Goal: Task Accomplishment & Management: Manage account settings

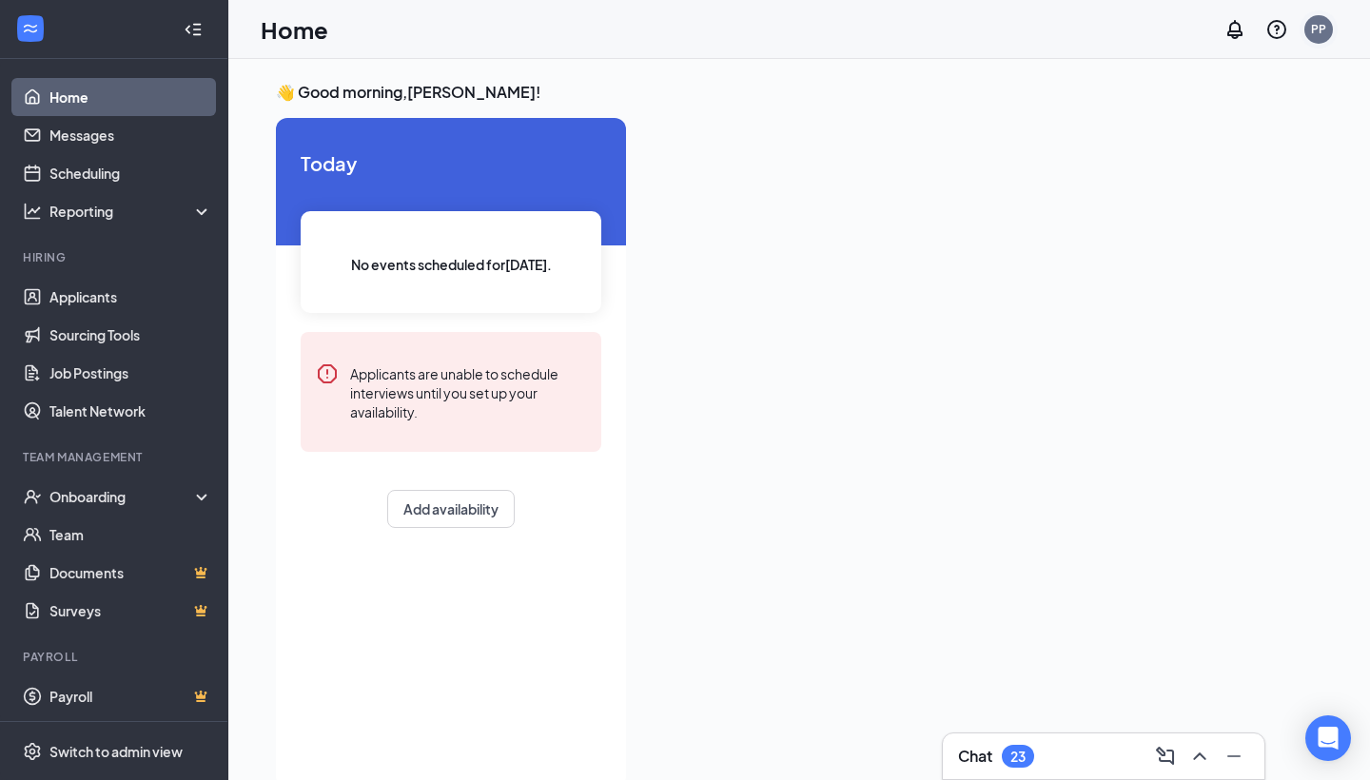
click at [1317, 30] on div "PP" at bounding box center [1318, 29] width 15 height 16
click at [857, 78] on div "👋 Good morning, Pranav Parmar ! Today No events scheduled for today . Applicant…" at bounding box center [799, 439] width 1142 height 761
click at [101, 499] on div "Onboarding" at bounding box center [122, 496] width 147 height 19
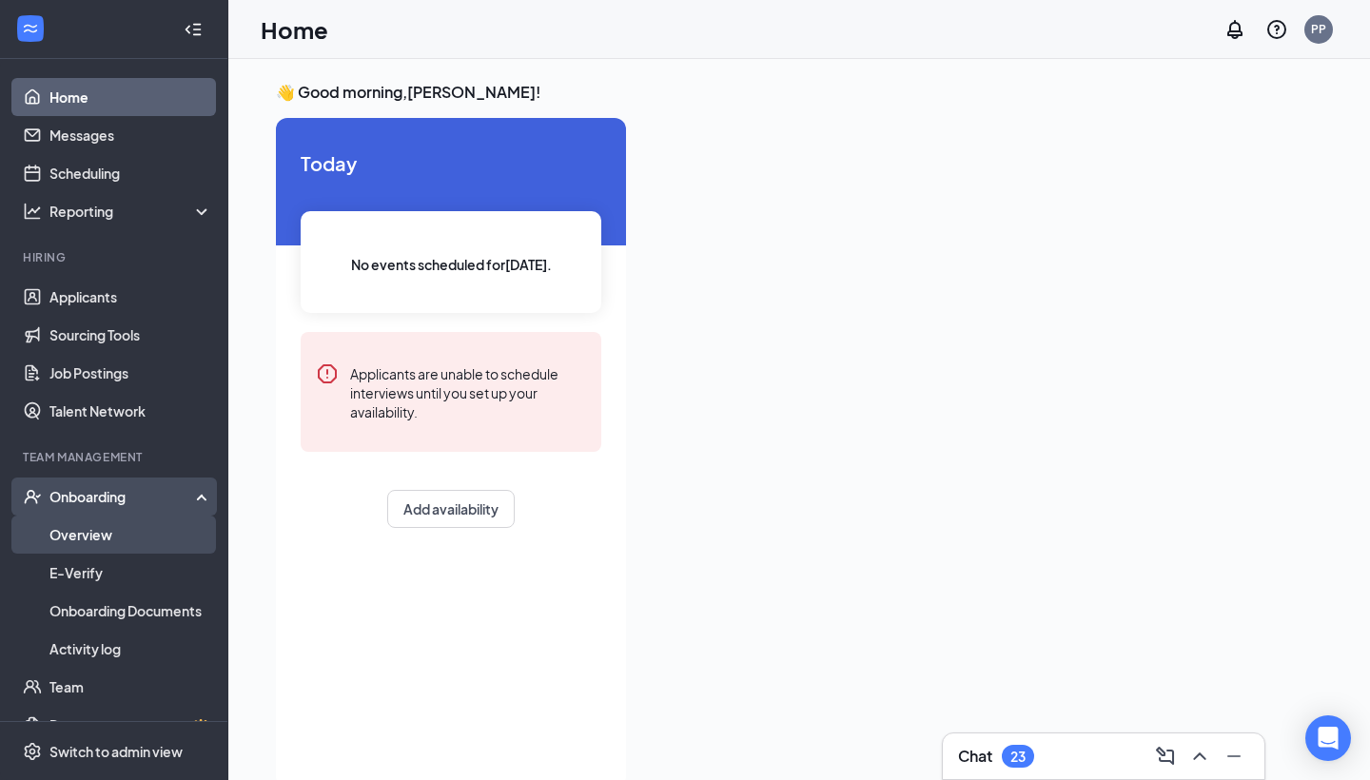
click at [149, 538] on link "Overview" at bounding box center [130, 535] width 163 height 38
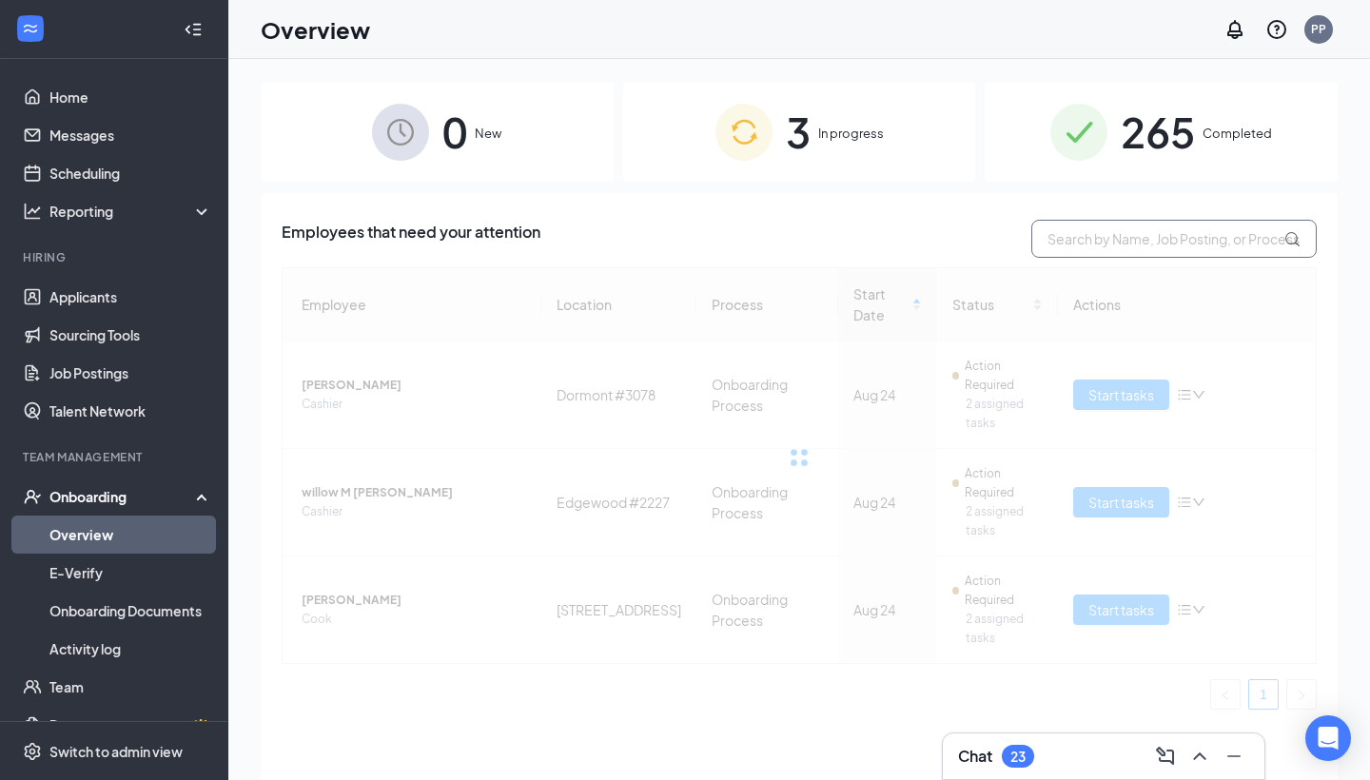
click at [1192, 245] on input "text" at bounding box center [1173, 239] width 285 height 38
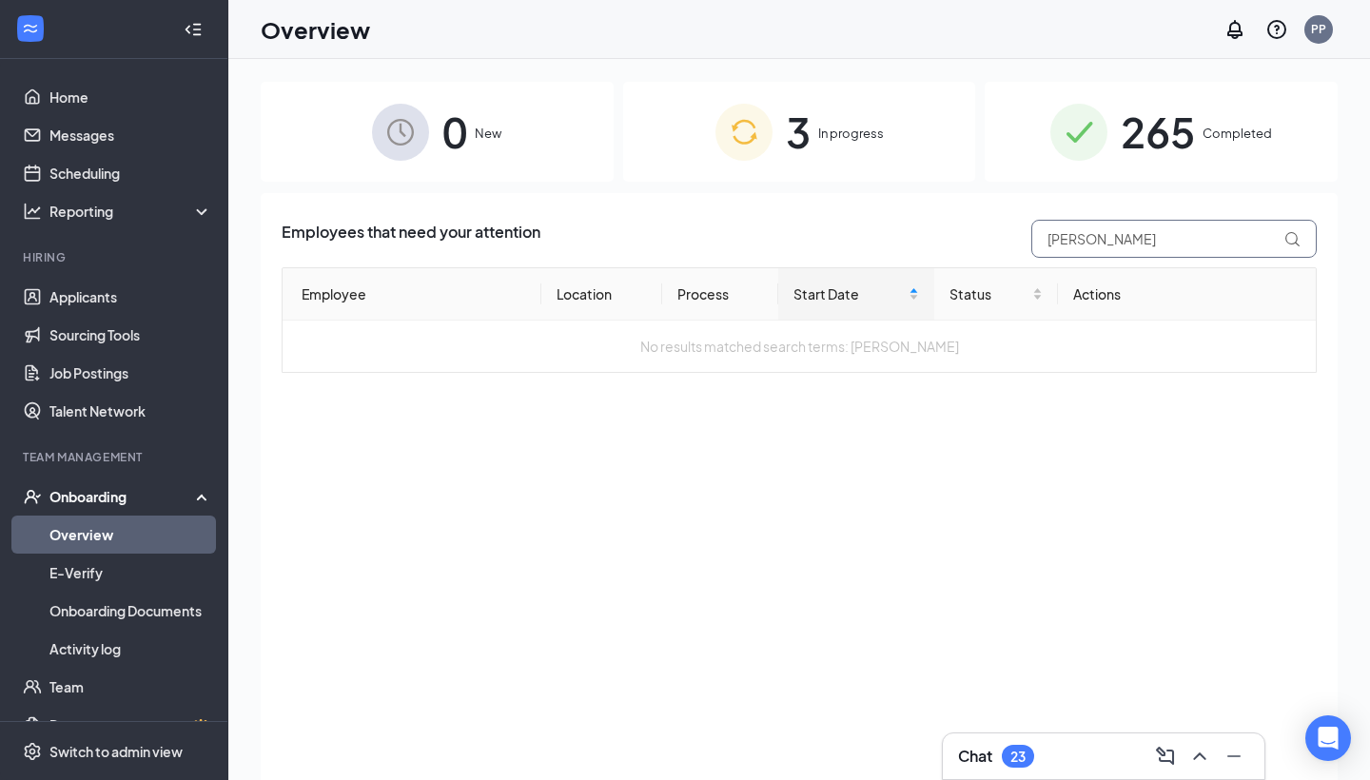
type input "jenniffer"
type input "[PERSON_NAME]"
drag, startPoint x: 0, startPoint y: 0, endPoint x: 1145, endPoint y: 244, distance: 1170.2
click at [1145, 244] on input "[PERSON_NAME]" at bounding box center [1173, 239] width 285 height 38
click at [1159, 244] on input "[PERSON_NAME]" at bounding box center [1173, 239] width 285 height 38
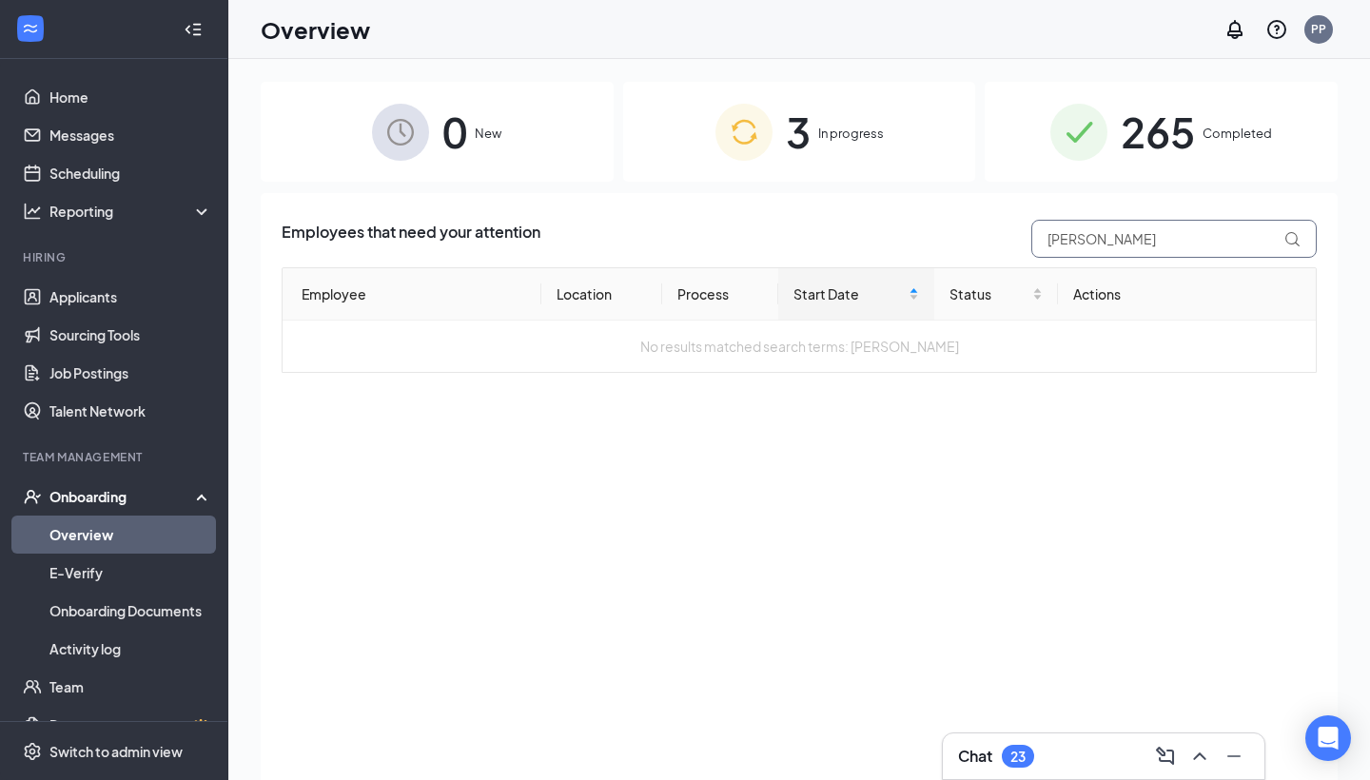
drag, startPoint x: 1154, startPoint y: 241, endPoint x: 875, endPoint y: 225, distance: 279.2
click at [875, 225] on div "Employees that need your attention Jennifer Badamo" at bounding box center [799, 239] width 1035 height 38
click at [1086, 241] on input "jennifer badamo" at bounding box center [1173, 239] width 285 height 38
type input "B adamo"
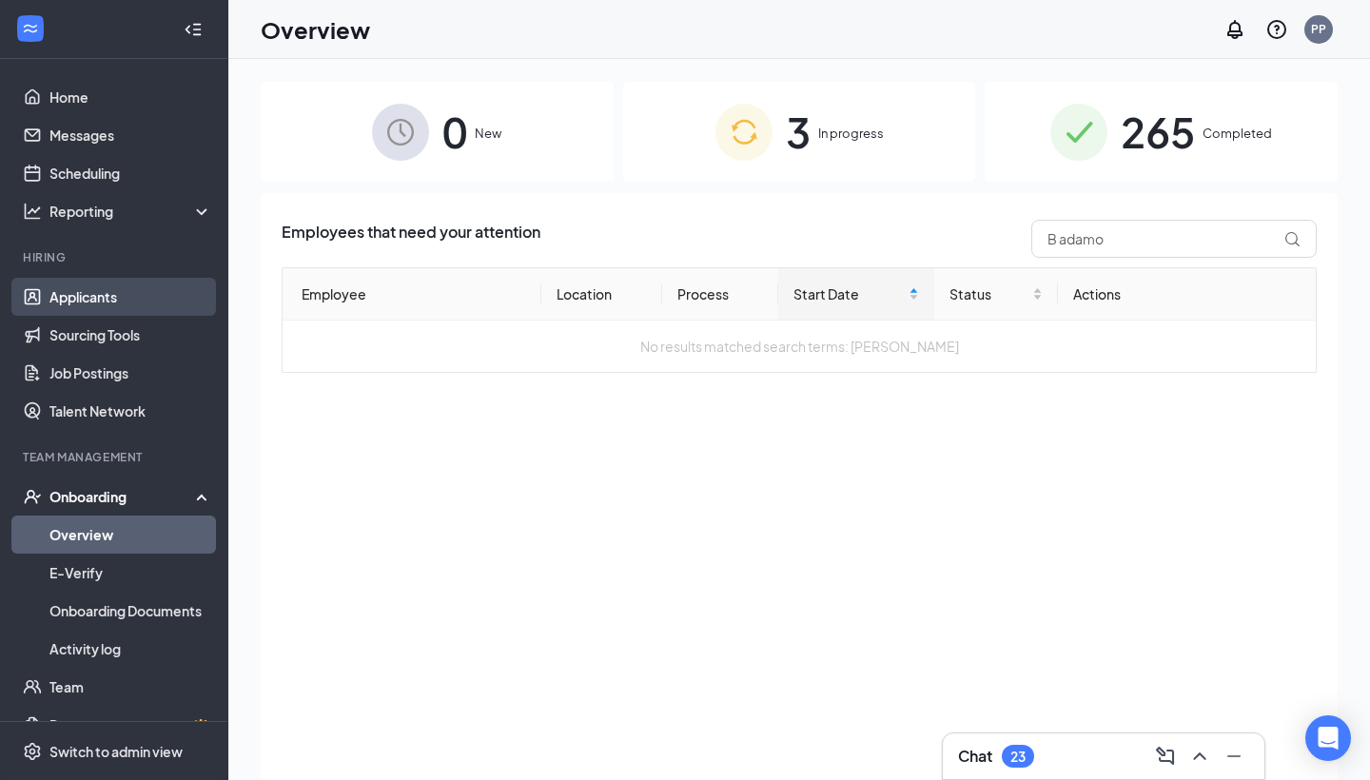
click at [120, 291] on link "Applicants" at bounding box center [130, 297] width 163 height 38
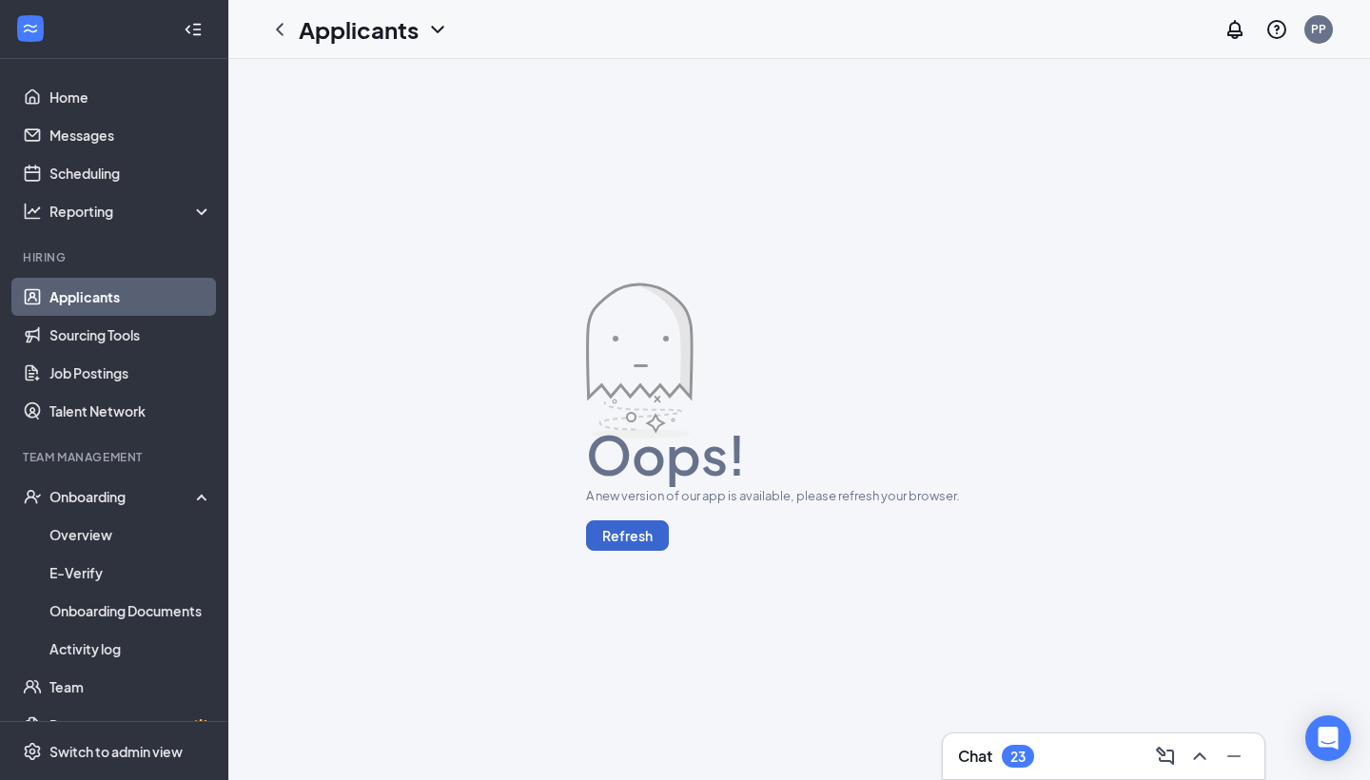
click at [642, 532] on button "Refresh" at bounding box center [627, 535] width 83 height 30
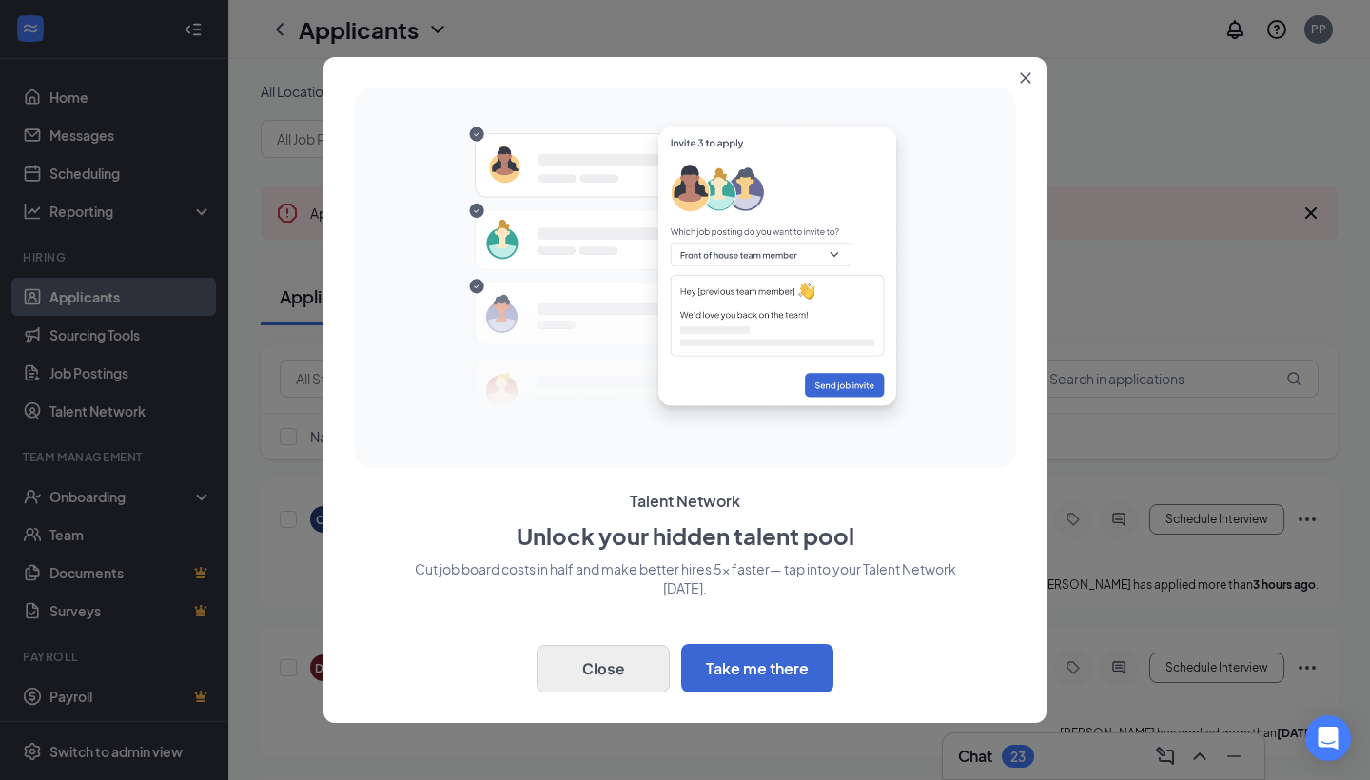
click at [610, 668] on button "Close" at bounding box center [603, 669] width 133 height 48
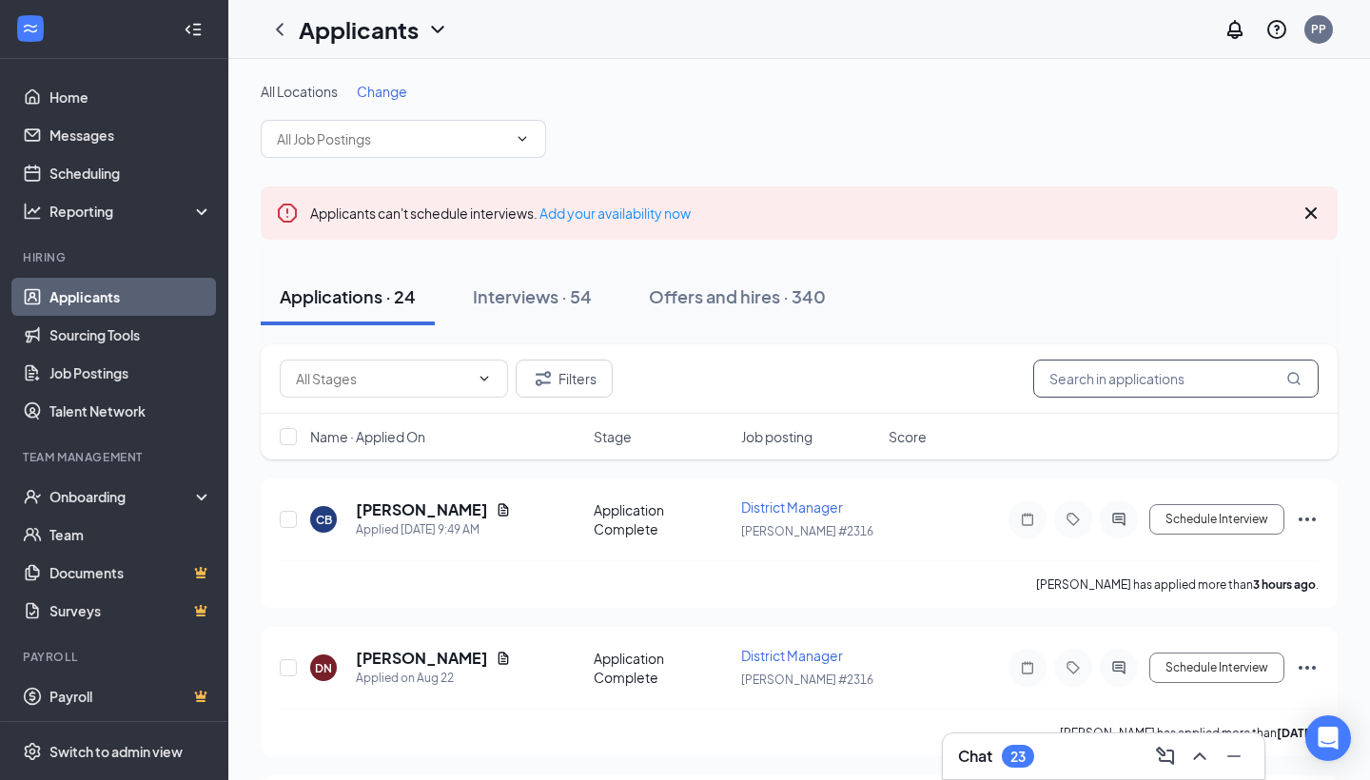
click at [1161, 373] on input "text" at bounding box center [1175, 379] width 285 height 38
type input "[PERSON_NAME]"
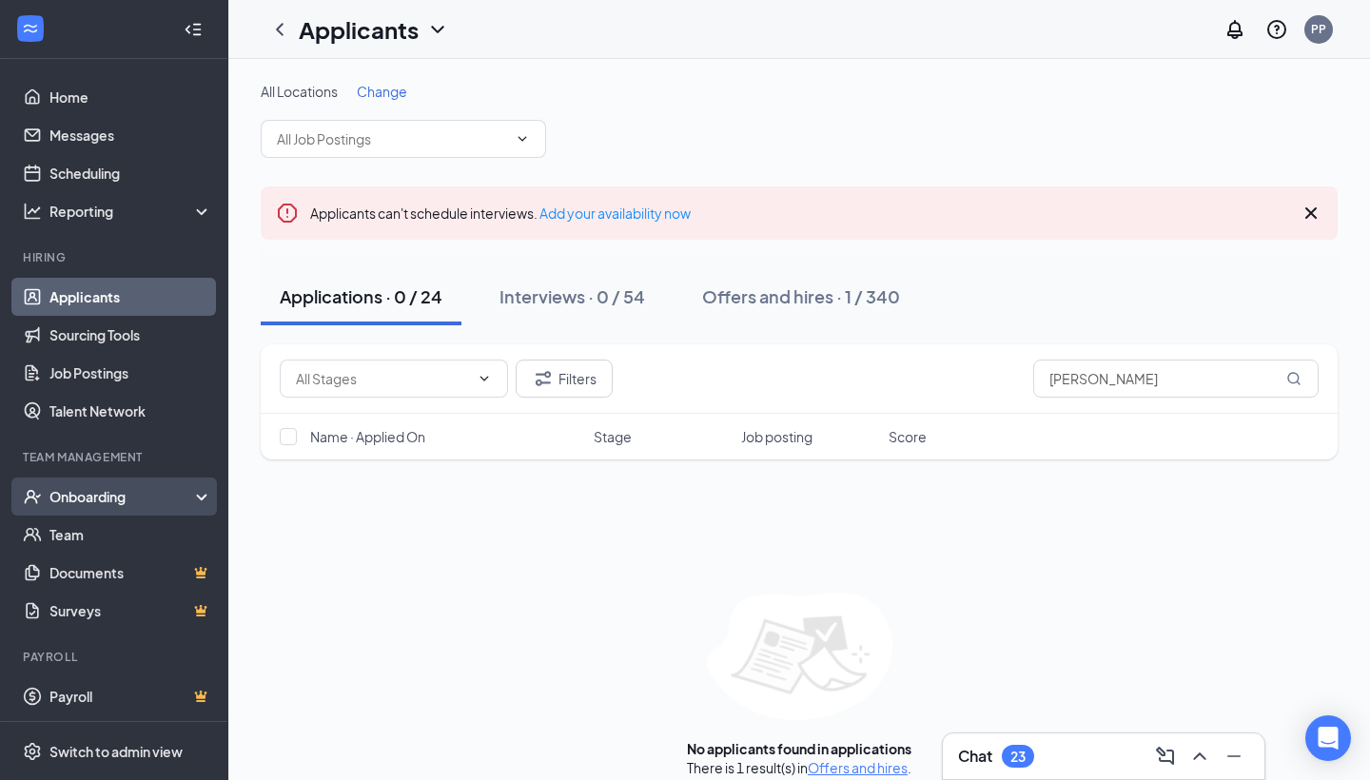
click at [127, 497] on div "Onboarding" at bounding box center [122, 496] width 147 height 19
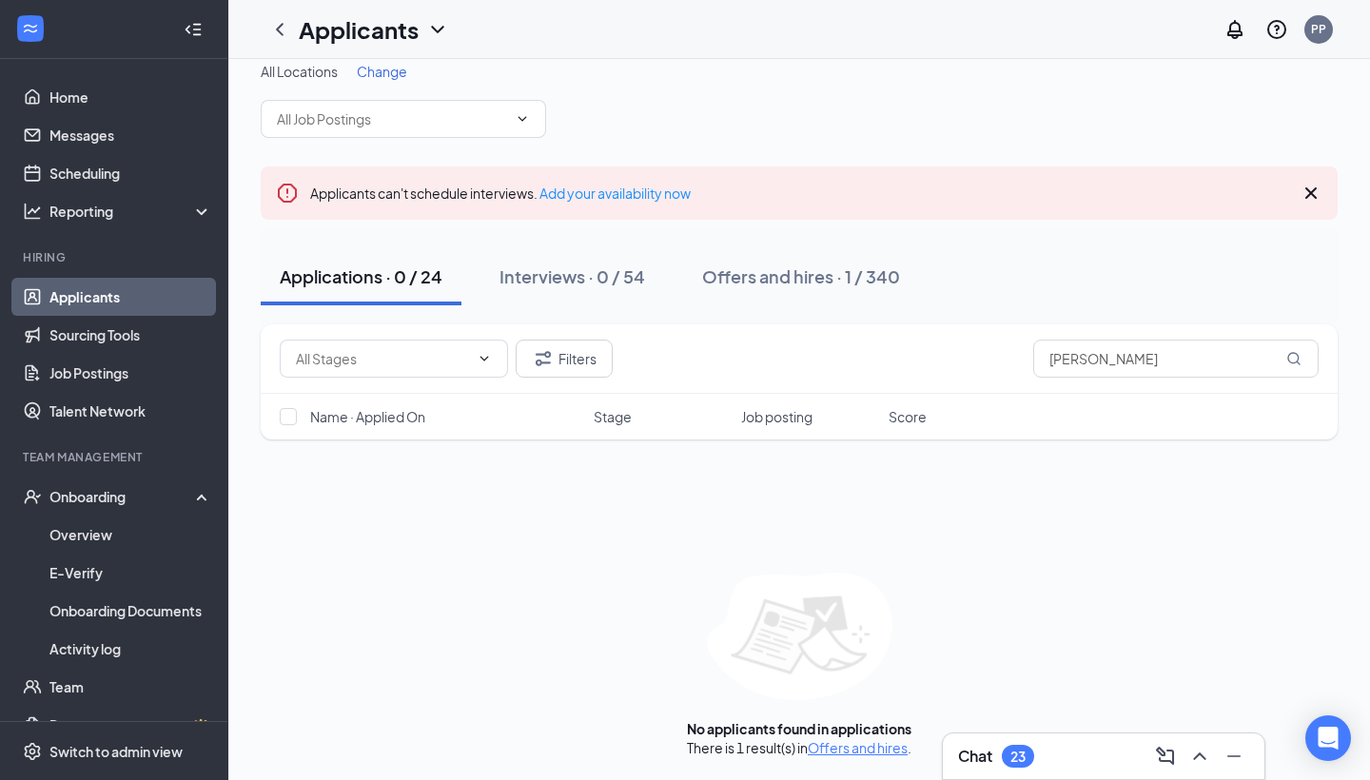
scroll to position [20, 0]
click at [73, 509] on div "Onboarding" at bounding box center [114, 497] width 228 height 38
click at [747, 264] on button "Offers and hires · 1 / 340" at bounding box center [801, 276] width 236 height 57
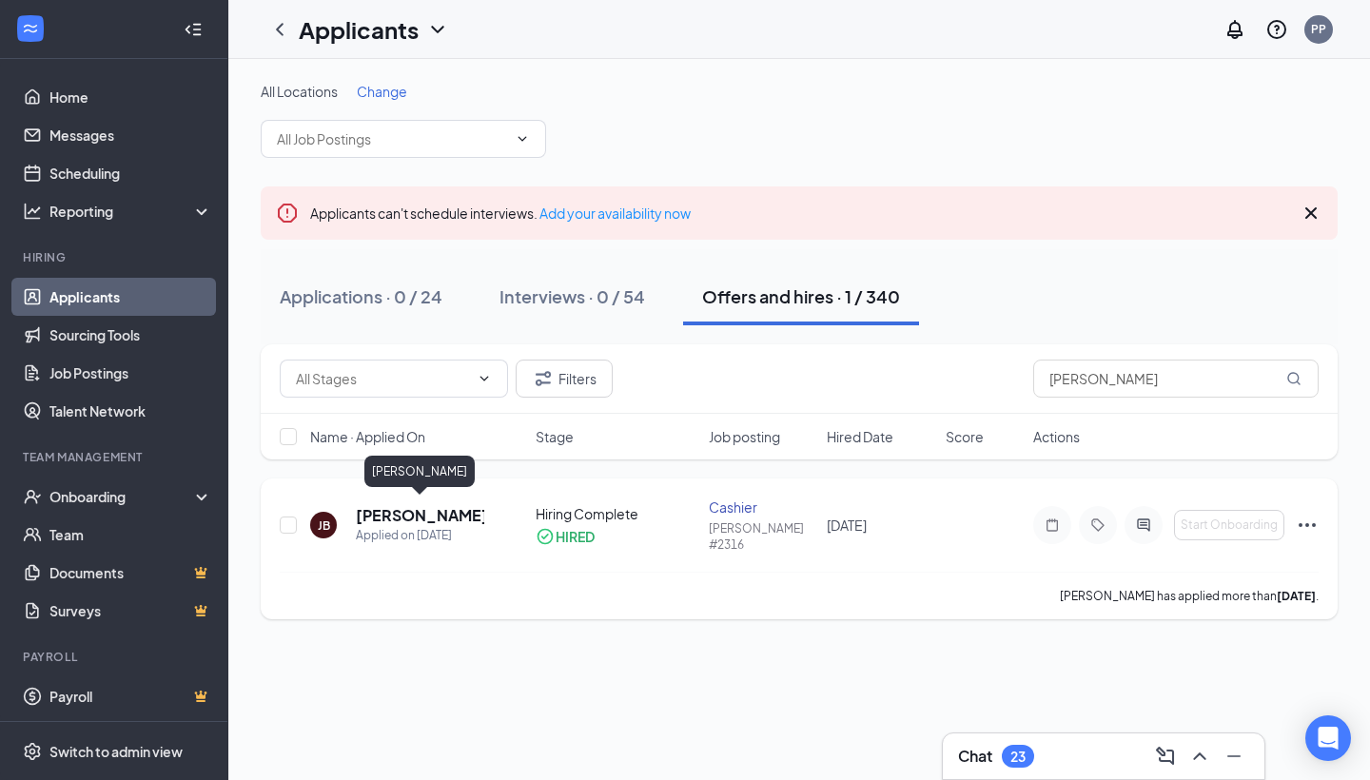
click at [453, 505] on h5 "[PERSON_NAME]" at bounding box center [420, 515] width 128 height 21
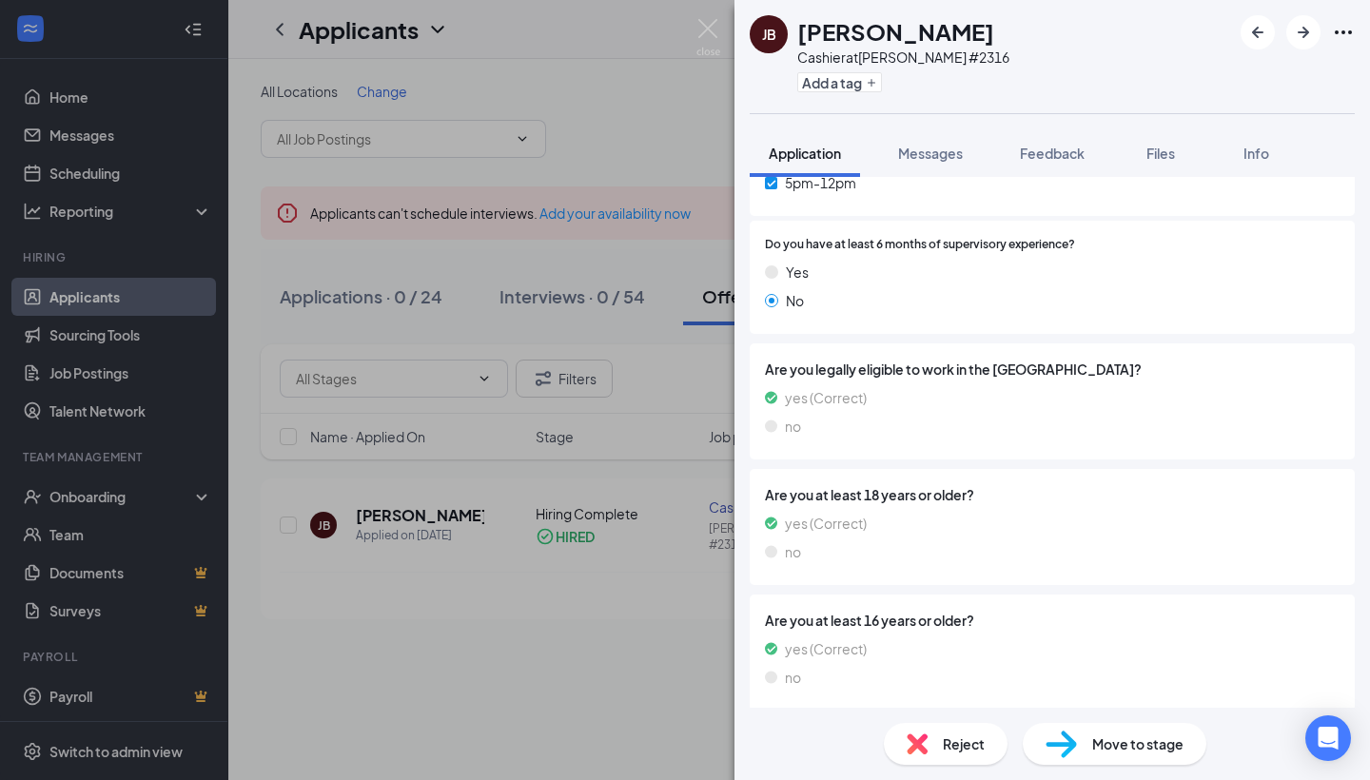
scroll to position [1077, 0]
click at [488, 689] on div "[PERSON_NAME] at [PERSON_NAME] #2316 Add a tag Application Messages Feedback Fi…" at bounding box center [685, 390] width 1370 height 780
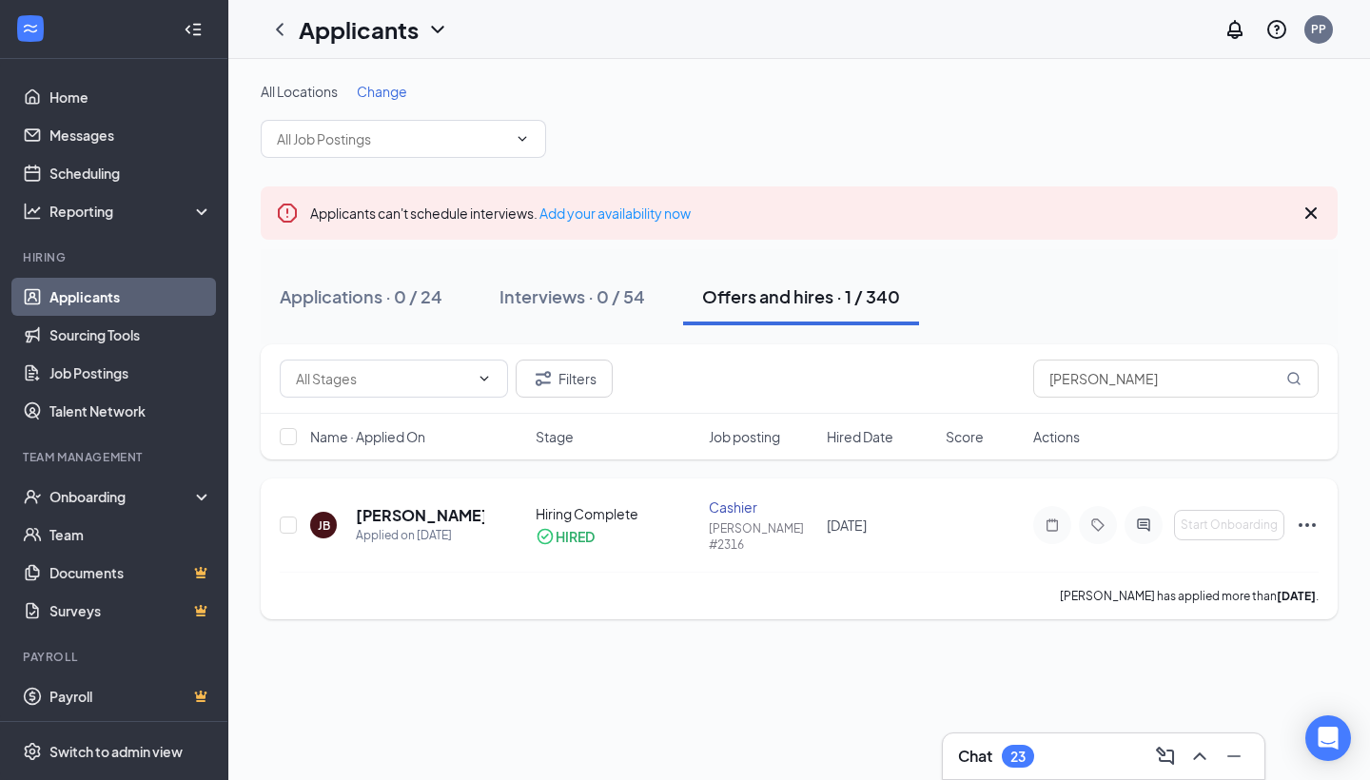
click at [1313, 520] on icon "Ellipses" at bounding box center [1307, 525] width 23 height 23
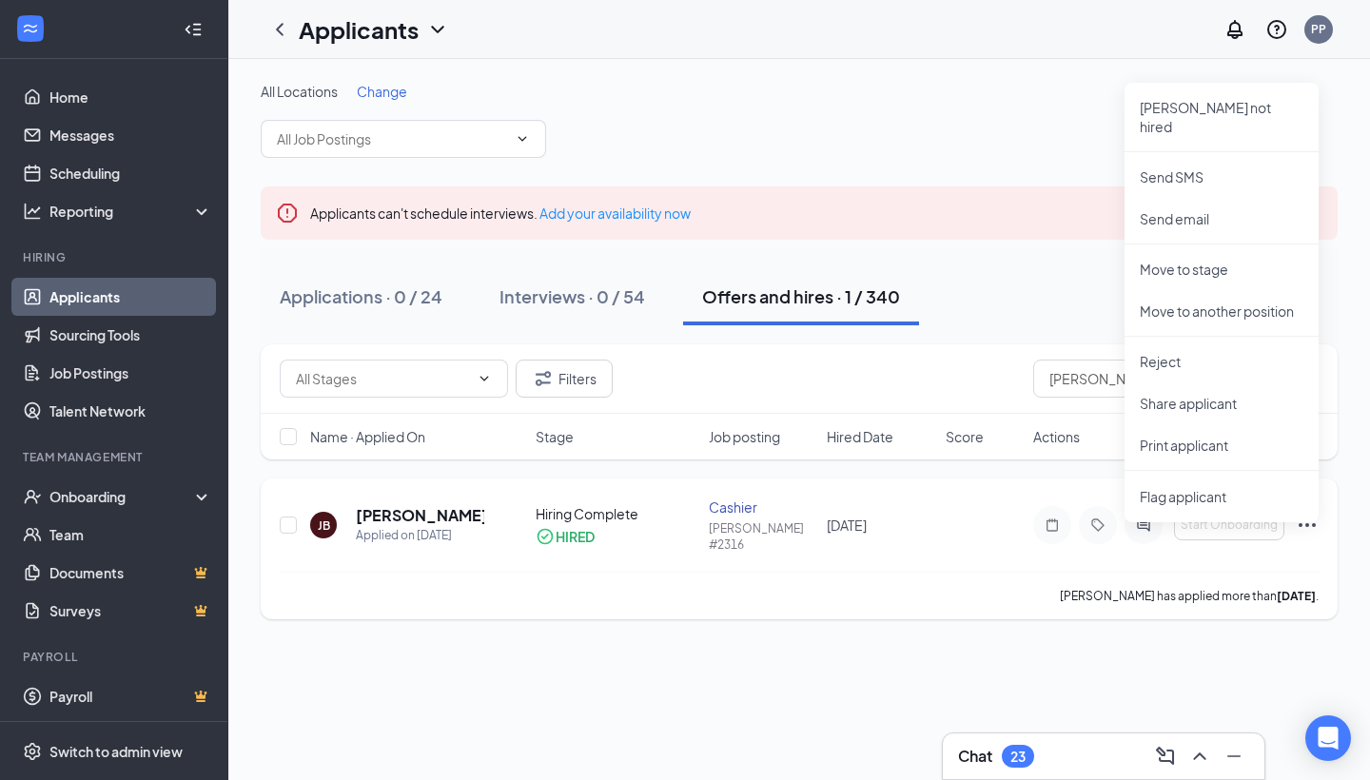
click at [440, 580] on div "[PERSON_NAME] has applied more than [DATE] ." at bounding box center [799, 596] width 1039 height 48
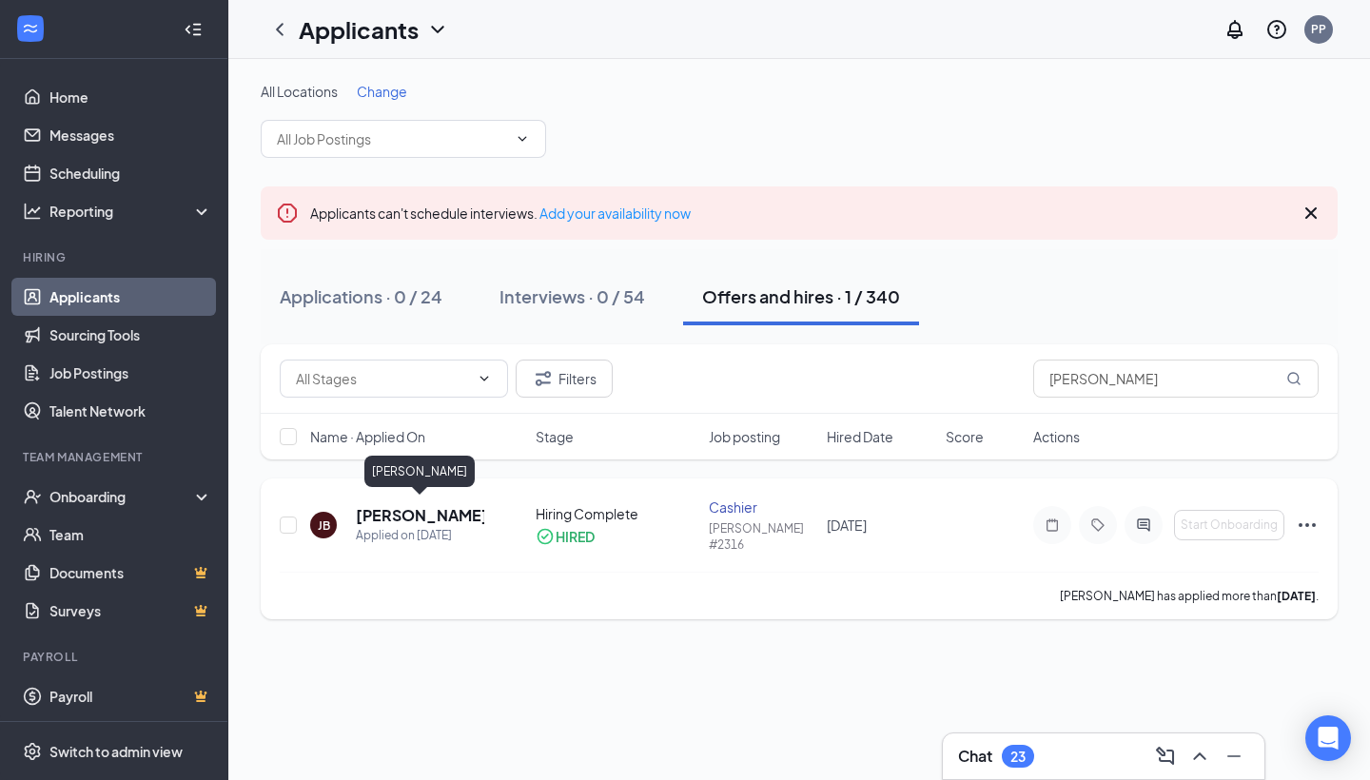
click at [445, 515] on h5 "[PERSON_NAME]" at bounding box center [420, 515] width 128 height 21
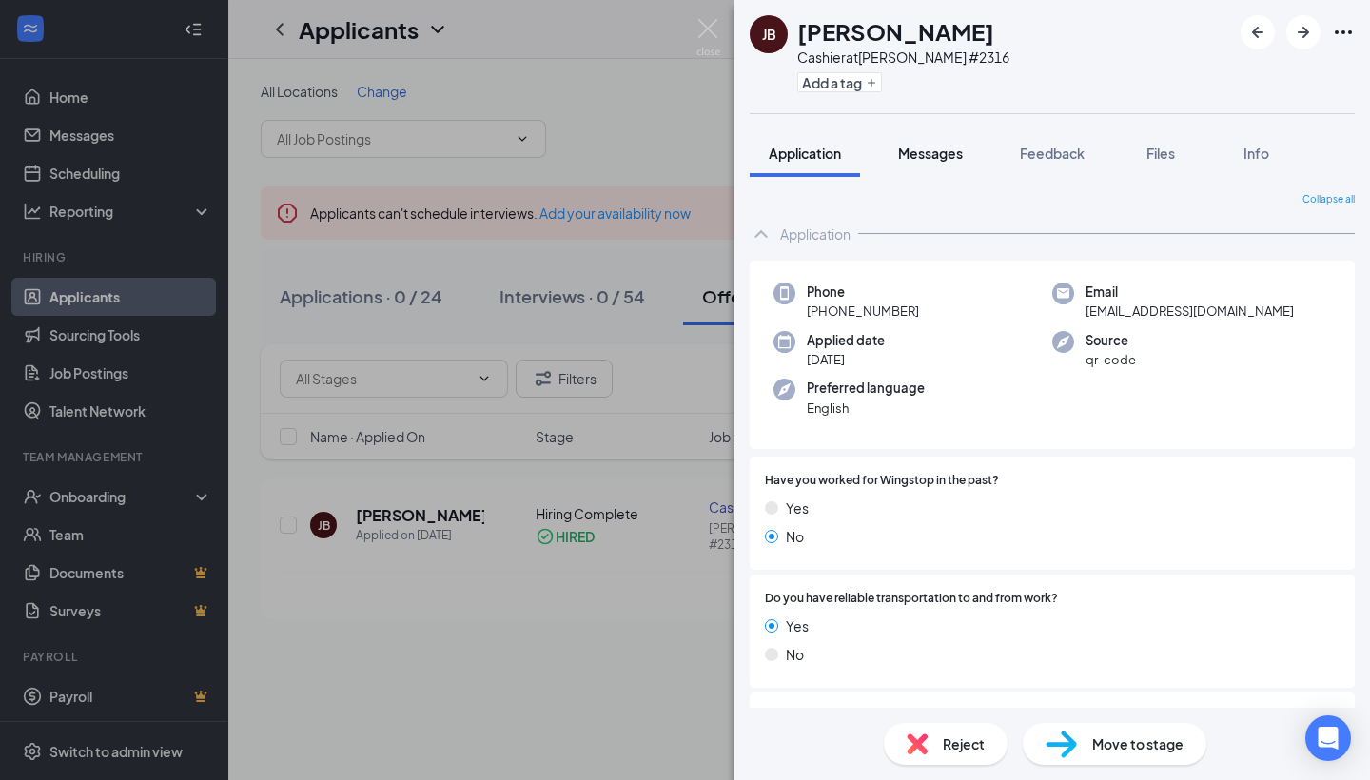
click at [936, 143] on button "Messages" at bounding box center [930, 153] width 103 height 48
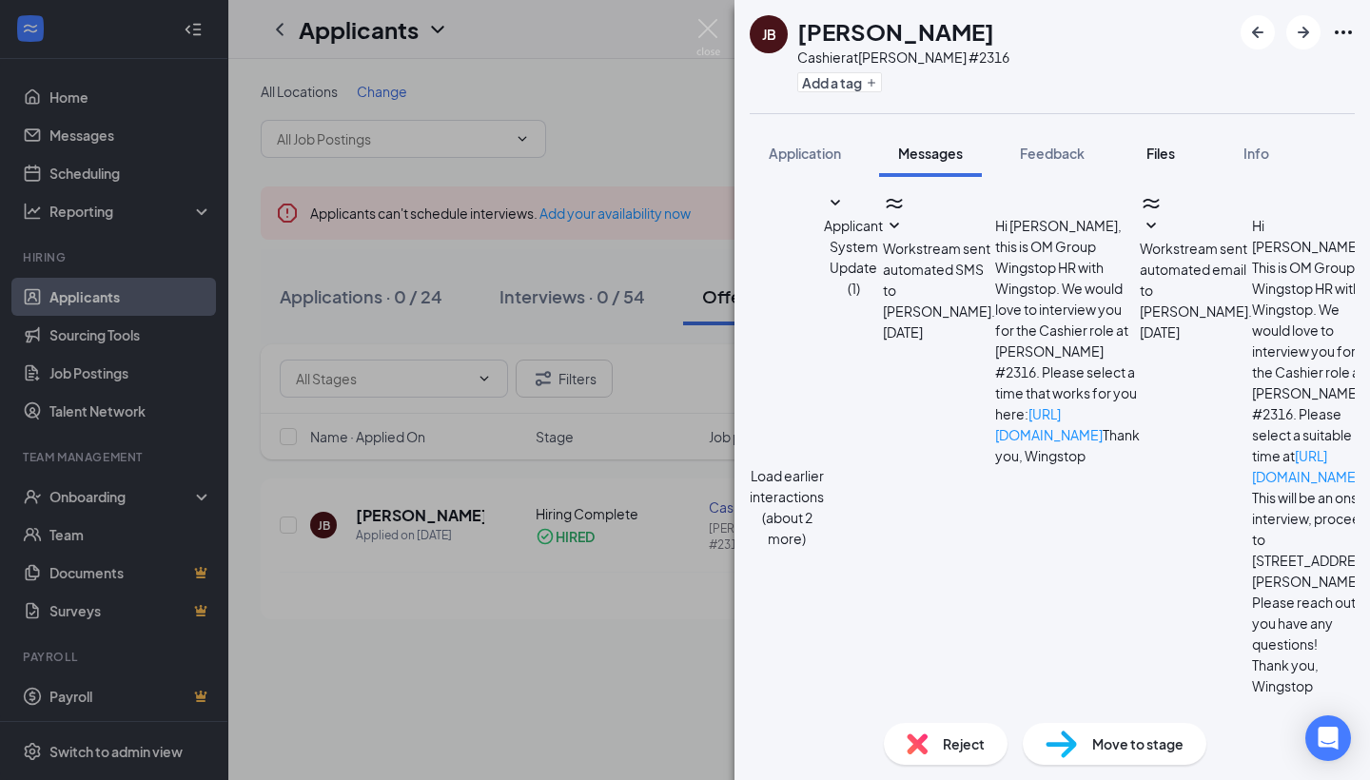
click at [1148, 150] on span "Files" at bounding box center [1160, 153] width 29 height 17
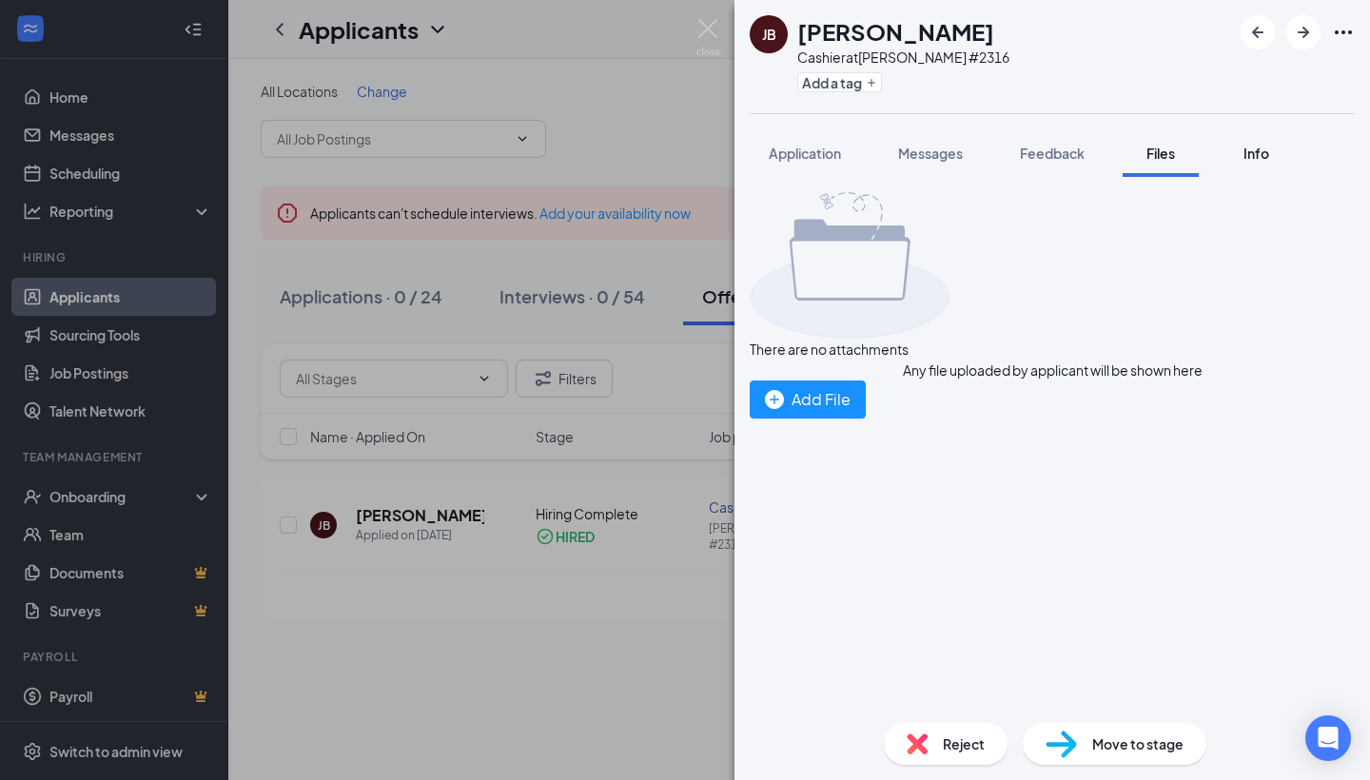
click at [1261, 154] on span "Info" at bounding box center [1256, 153] width 26 height 17
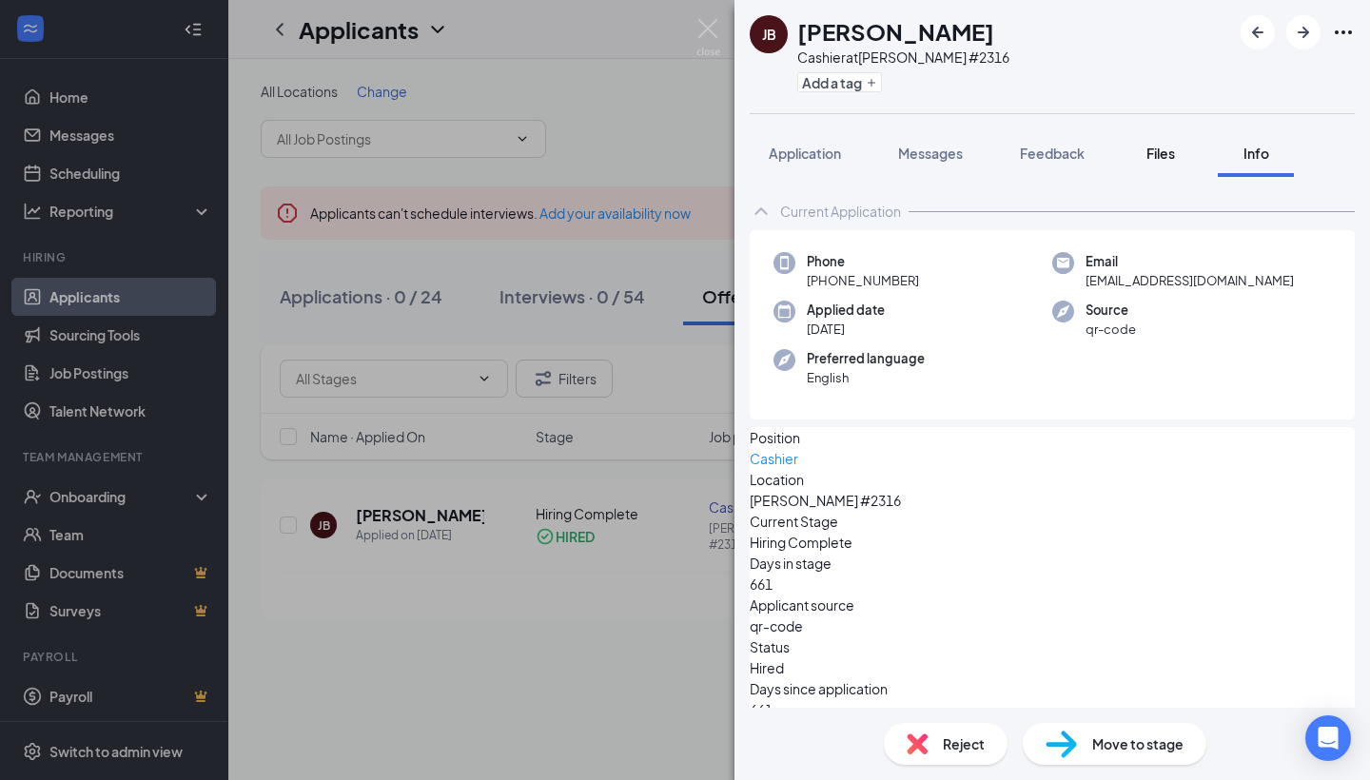
click at [1157, 147] on span "Files" at bounding box center [1160, 153] width 29 height 17
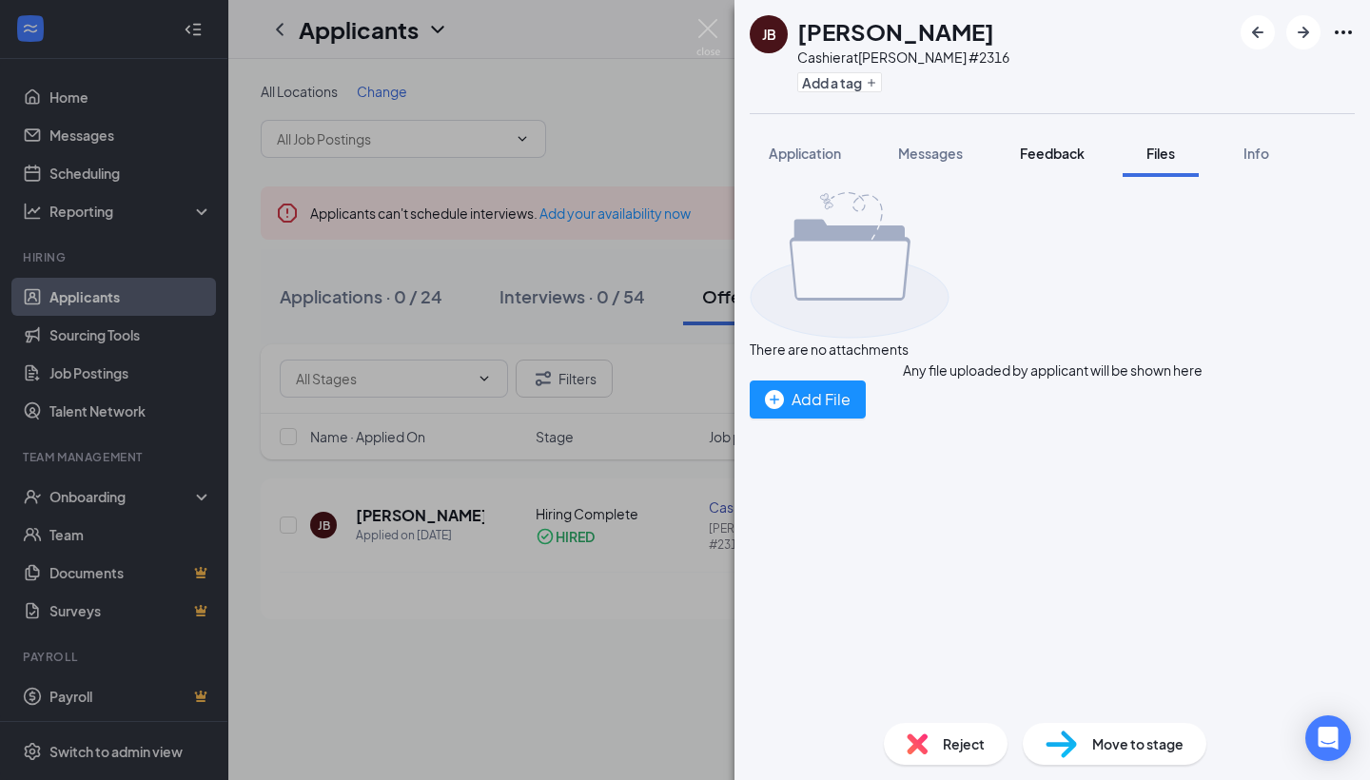
click at [1053, 152] on span "Feedback" at bounding box center [1052, 153] width 65 height 17
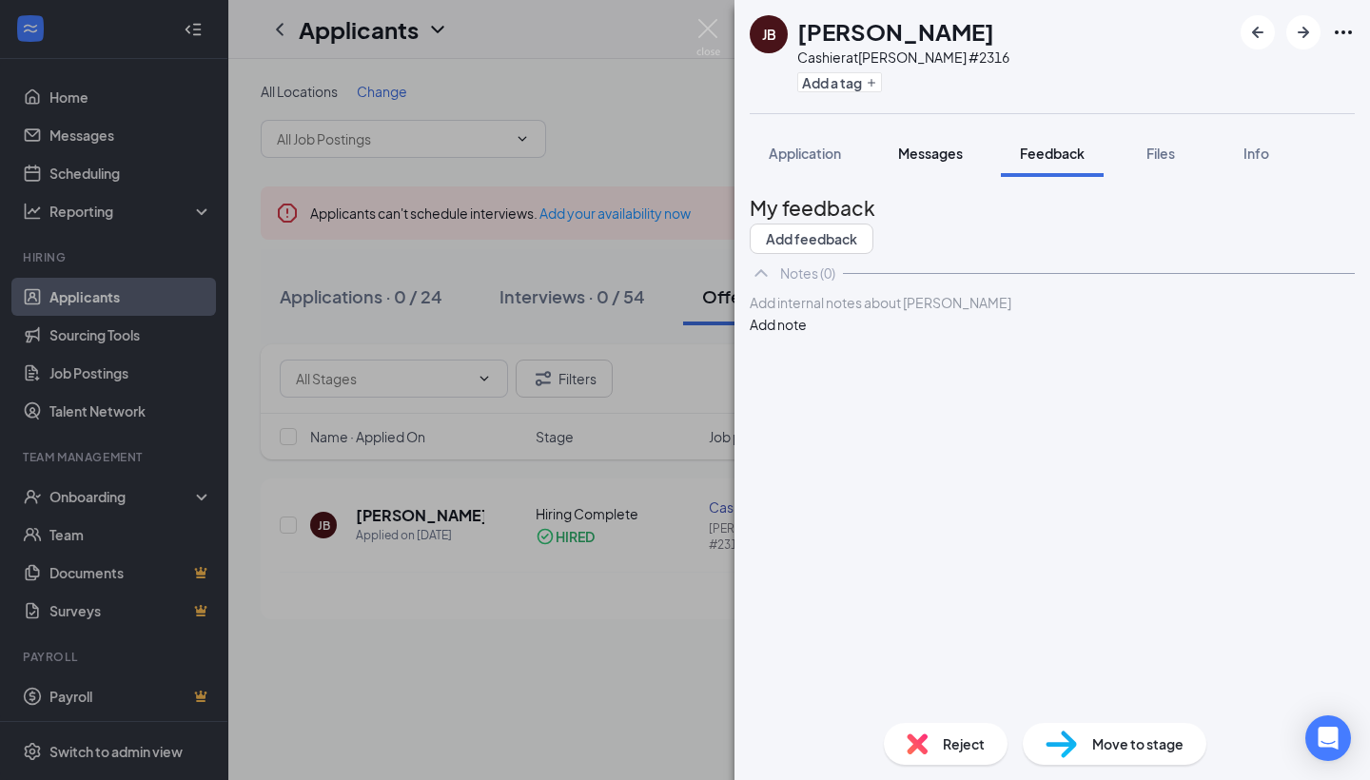
click at [947, 149] on span "Messages" at bounding box center [930, 153] width 65 height 17
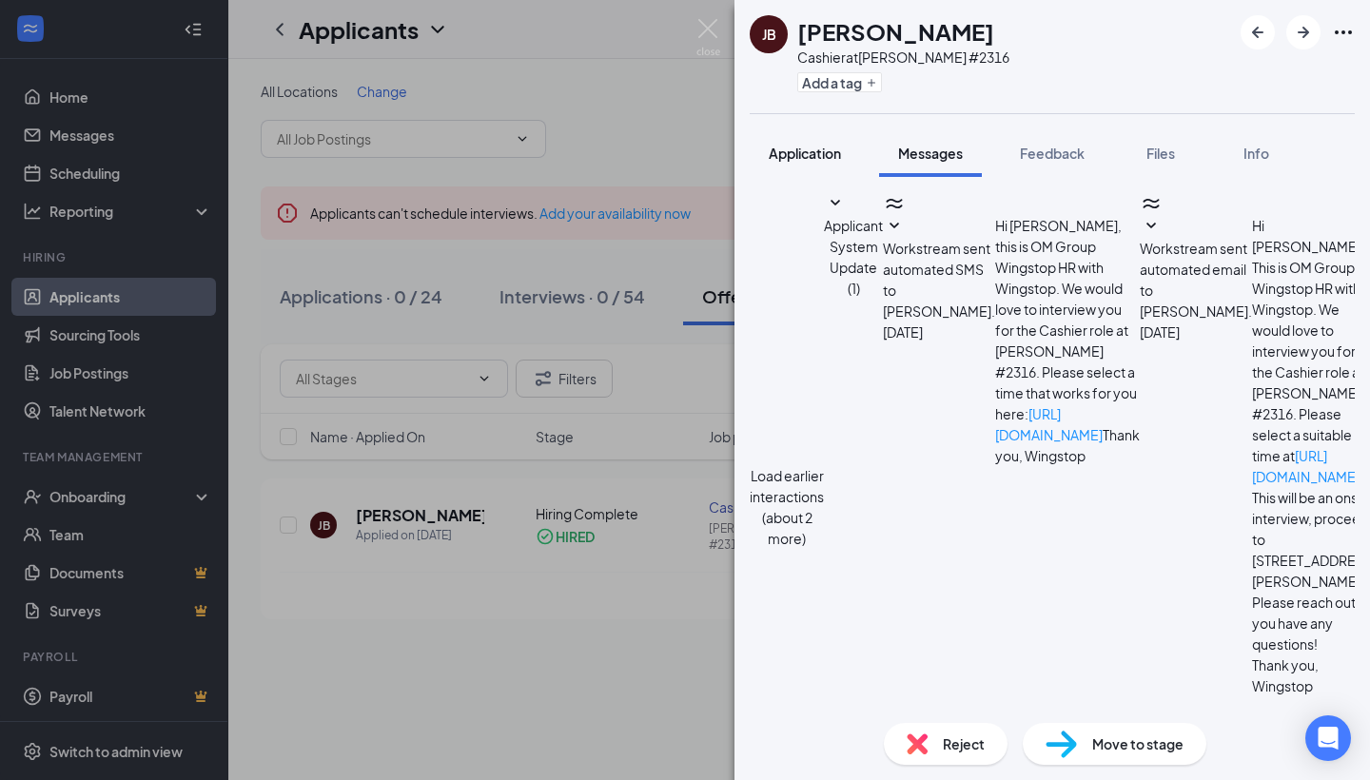
scroll to position [490, 0]
click at [816, 151] on span "Application" at bounding box center [805, 153] width 72 height 17
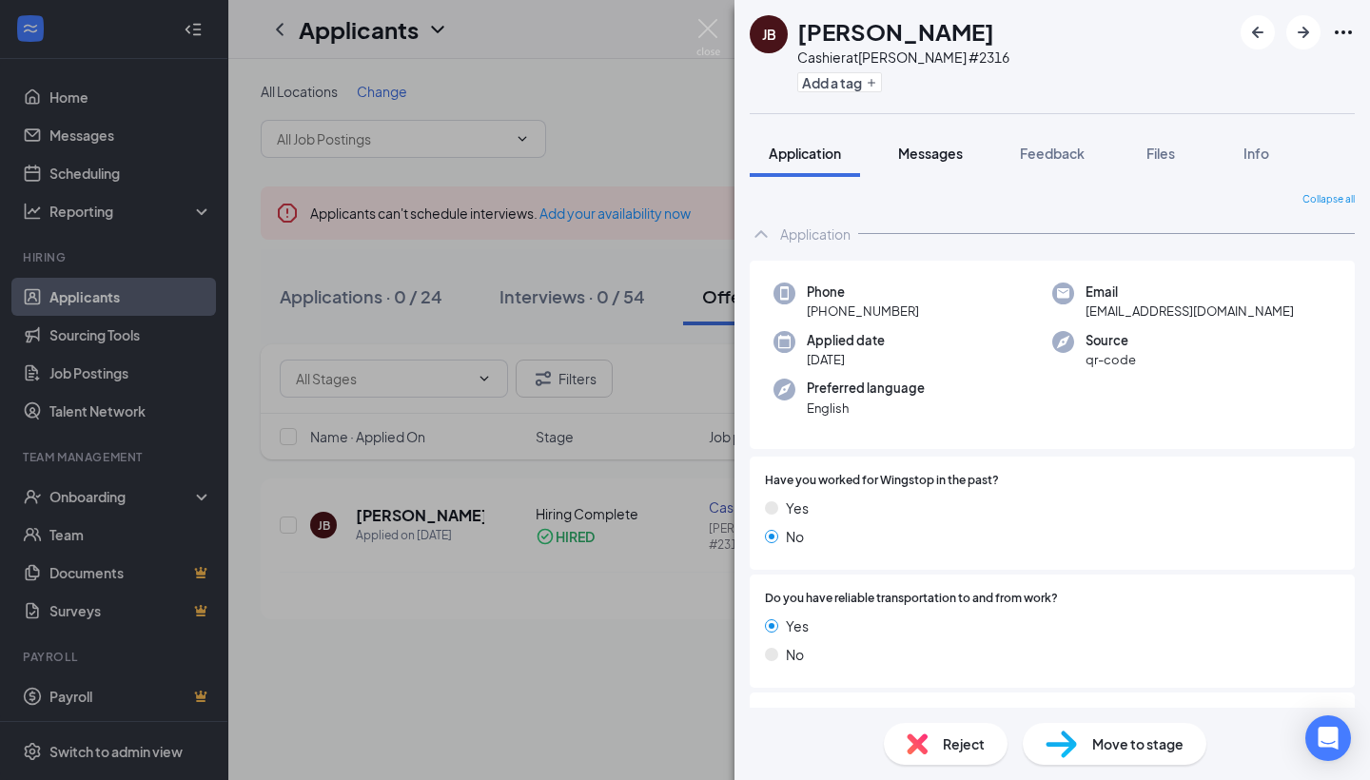
click at [949, 154] on span "Messages" at bounding box center [930, 153] width 65 height 17
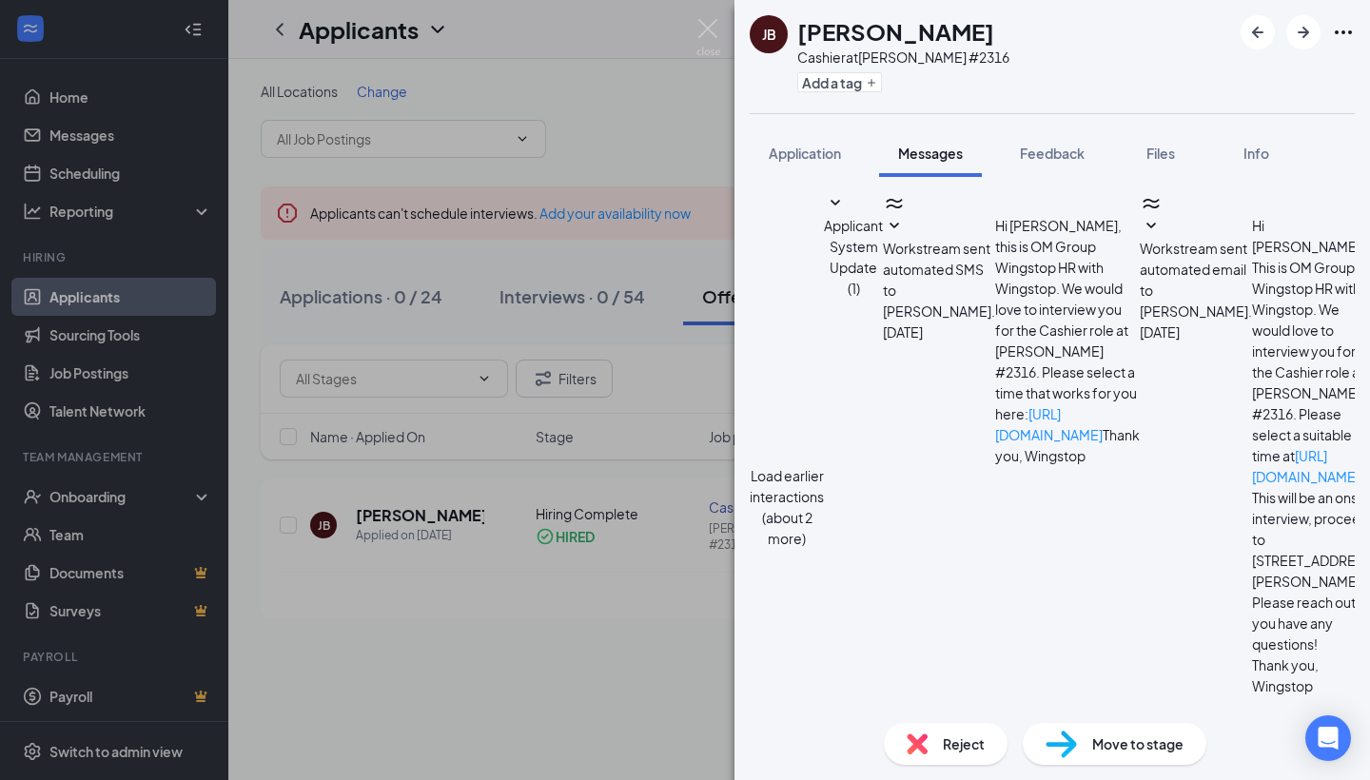
scroll to position [490, 0]
click at [1069, 155] on span "Feedback" at bounding box center [1052, 153] width 65 height 17
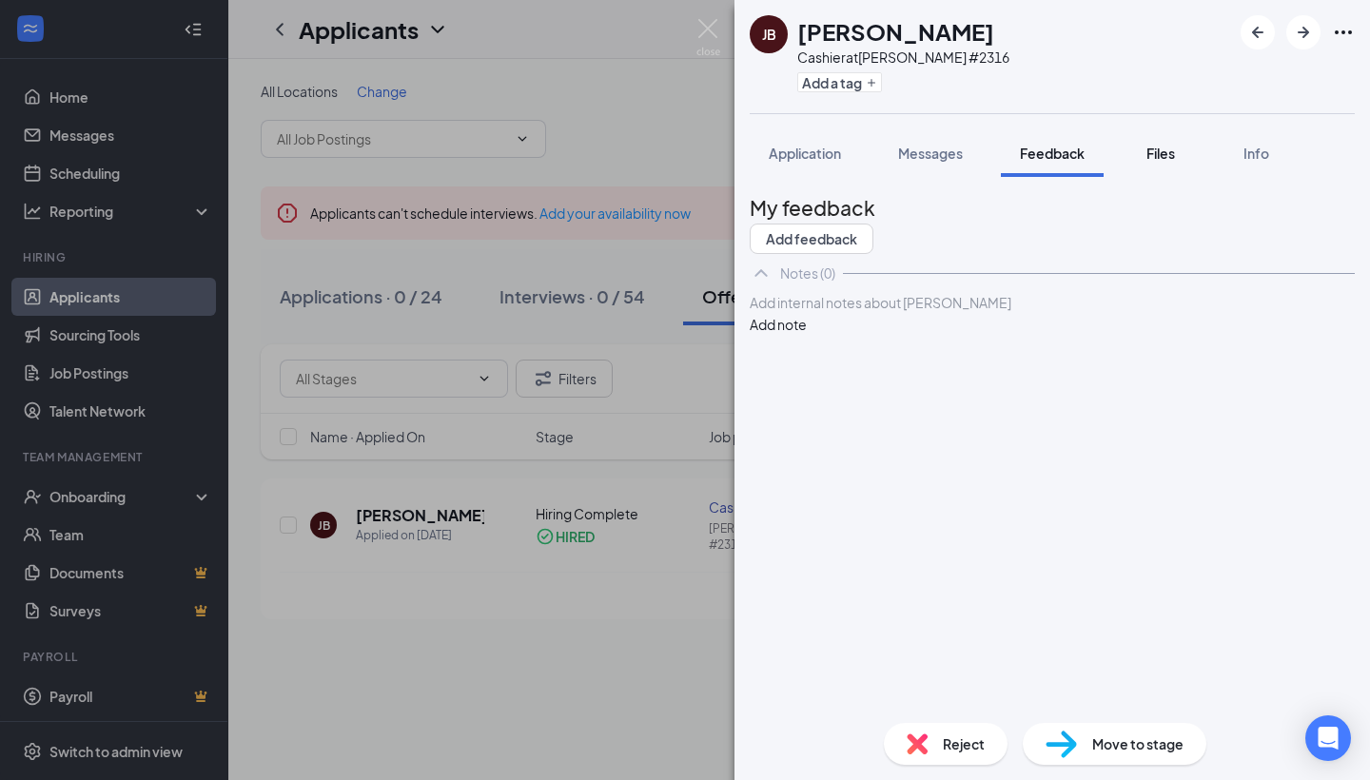
click at [1158, 155] on span "Files" at bounding box center [1160, 153] width 29 height 17
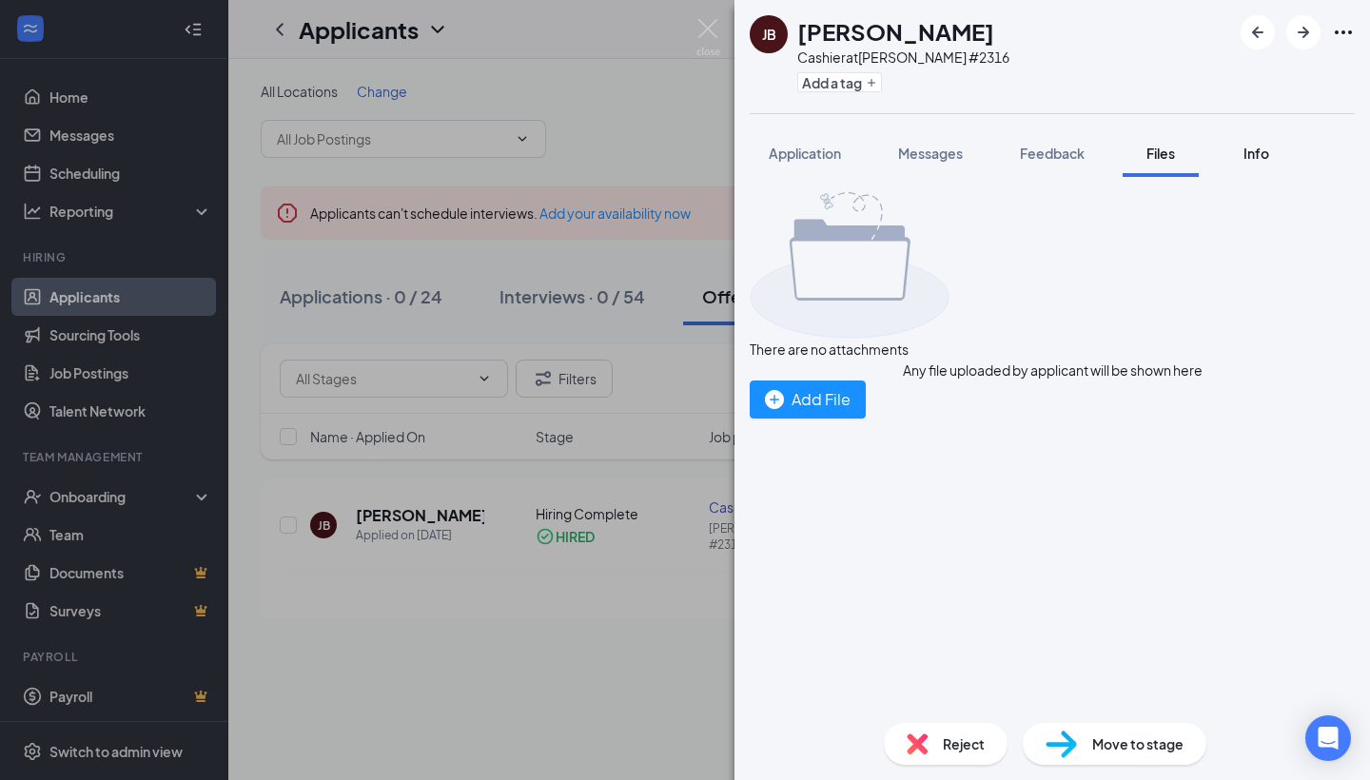
click at [1260, 157] on span "Info" at bounding box center [1256, 153] width 26 height 17
